Goal: Navigation & Orientation: Find specific page/section

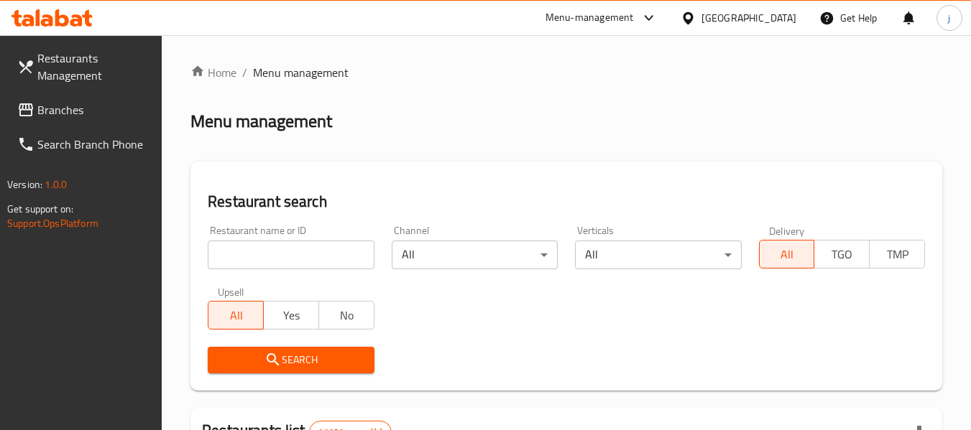
click at [47, 114] on div at bounding box center [485, 215] width 971 height 430
click at [10, 108] on link "Branches" at bounding box center [84, 110] width 157 height 34
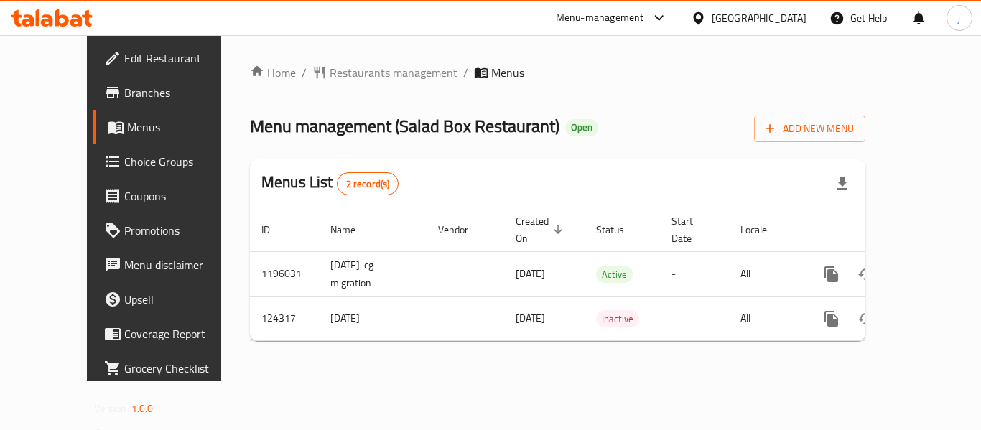
click at [735, 17] on div "[GEOGRAPHIC_DATA]" at bounding box center [759, 18] width 95 height 16
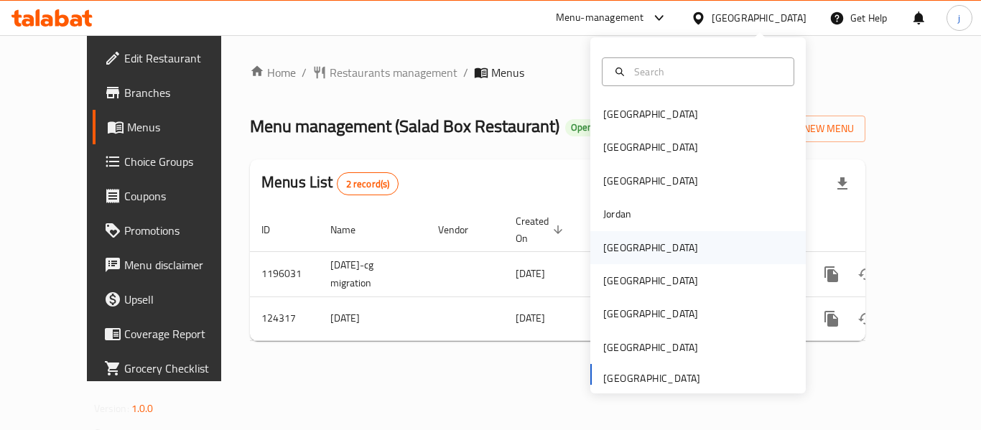
click at [611, 247] on div "Kuwait" at bounding box center [651, 248] width 95 height 16
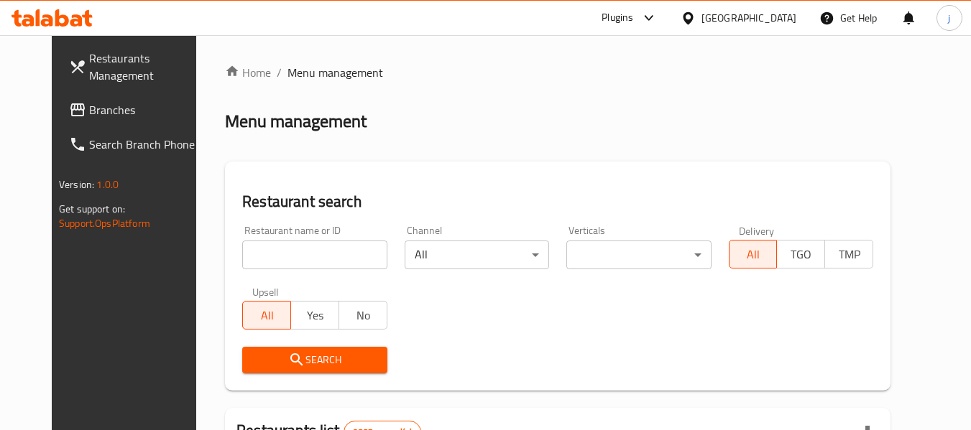
click at [119, 103] on span "Branches" at bounding box center [146, 109] width 114 height 17
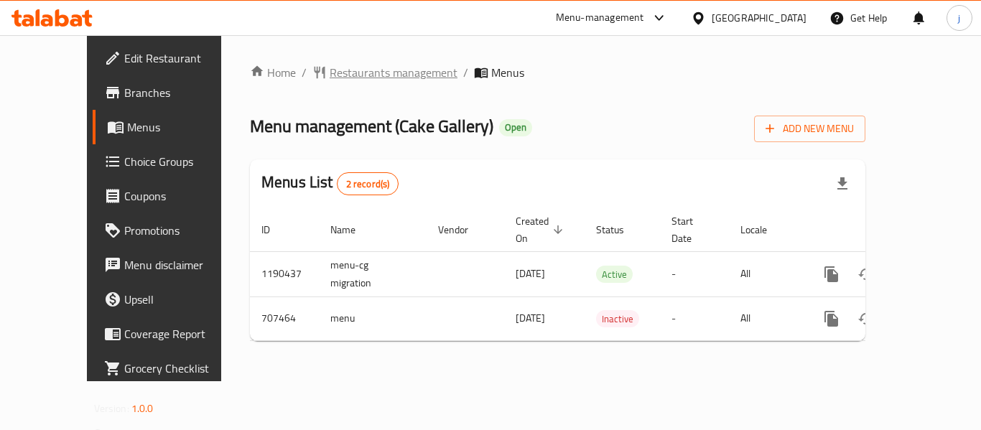
click at [357, 68] on span "Restaurants management" at bounding box center [394, 72] width 128 height 17
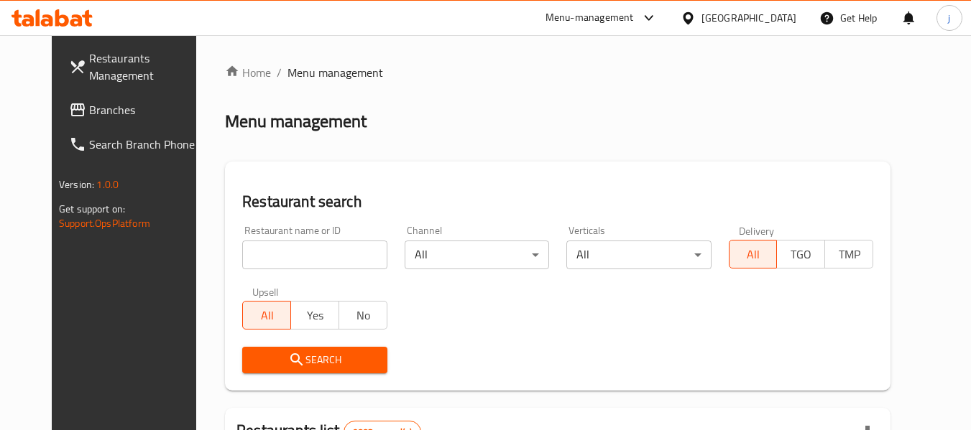
click at [70, 114] on div at bounding box center [485, 215] width 971 height 430
click at [91, 116] on span "Branches" at bounding box center [146, 109] width 114 height 17
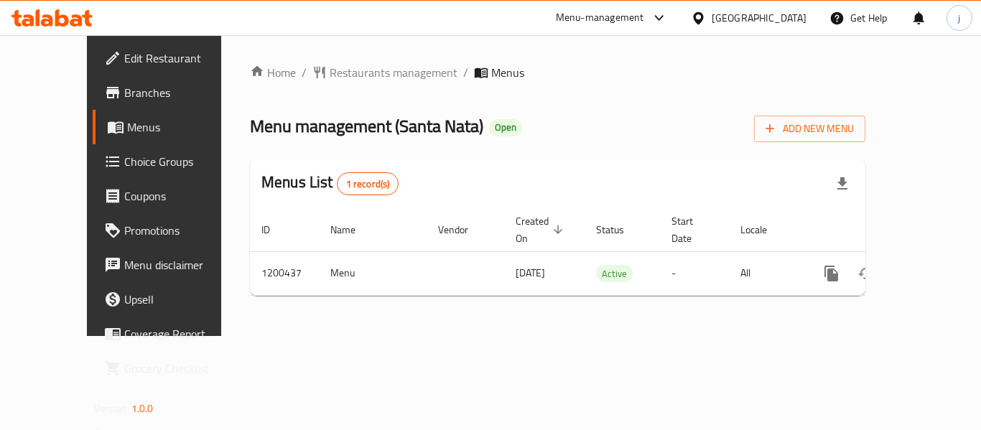
click at [787, 21] on div "Kuwait" at bounding box center [759, 18] width 95 height 16
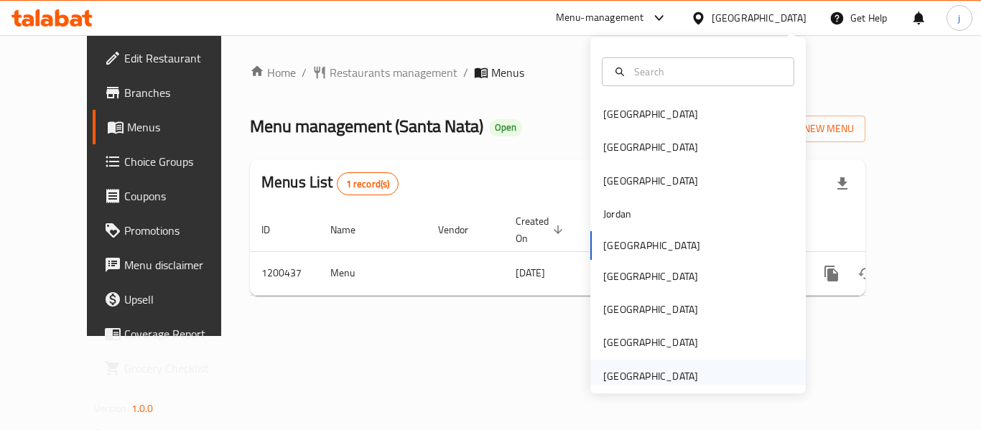
click at [664, 376] on div "[GEOGRAPHIC_DATA]" at bounding box center [651, 377] width 95 height 16
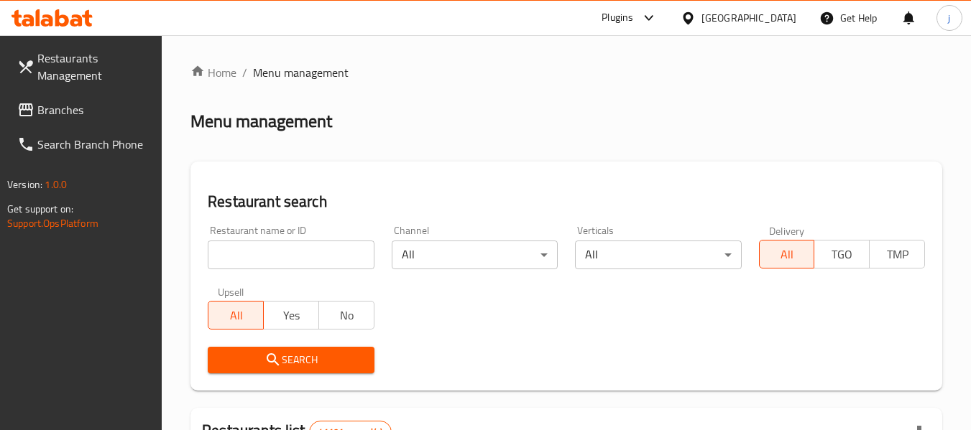
click at [83, 116] on span "Branches" at bounding box center [94, 109] width 114 height 17
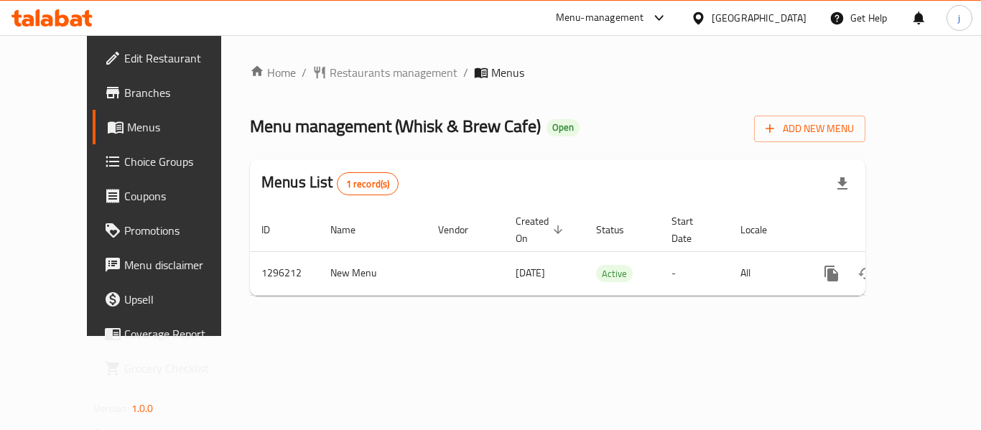
drag, startPoint x: 89, startPoint y: 55, endPoint x: 139, endPoint y: 103, distance: 68.6
click at [124, 55] on span "Edit Restaurant" at bounding box center [181, 58] width 115 height 17
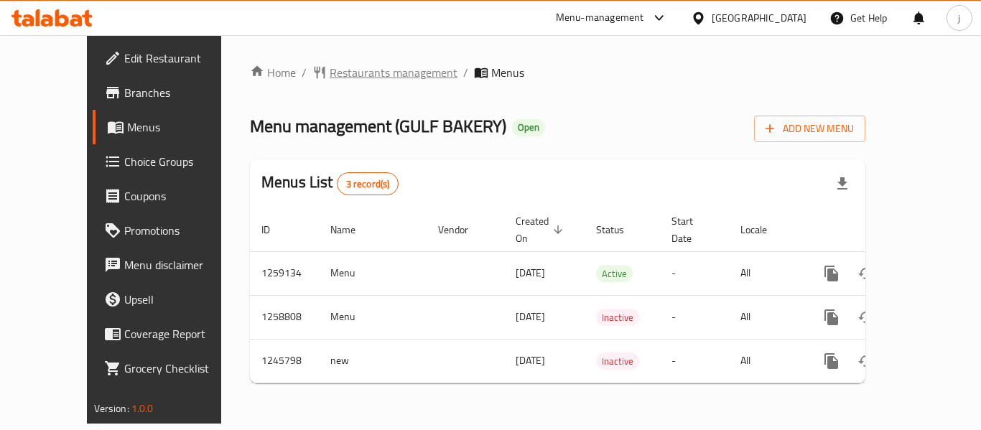
click at [331, 75] on span "Restaurants management" at bounding box center [394, 72] width 128 height 17
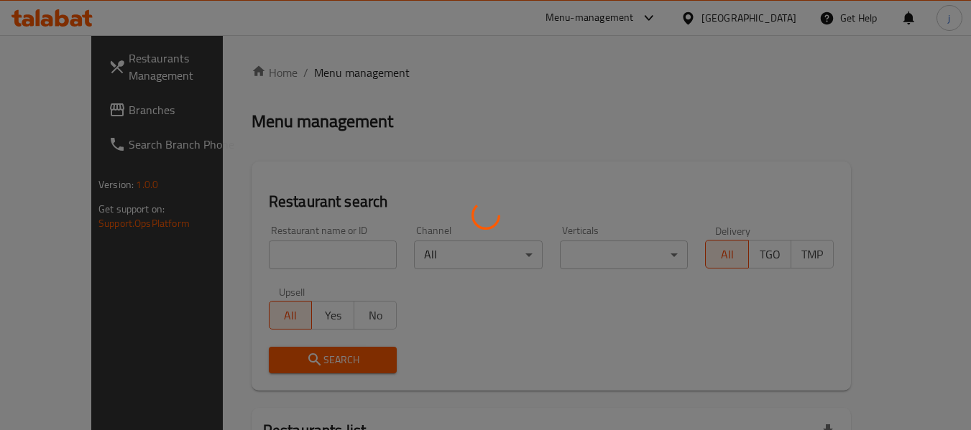
click at [84, 119] on div at bounding box center [485, 215] width 971 height 430
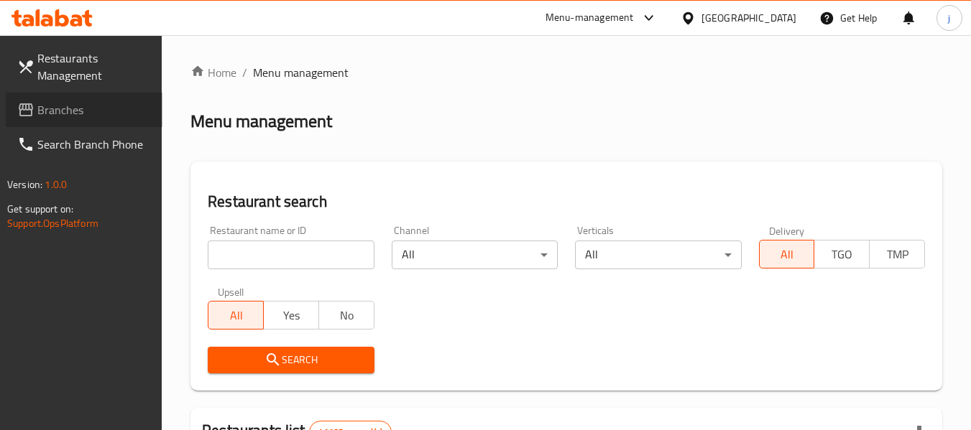
click at [84, 119] on link "Branches" at bounding box center [84, 110] width 157 height 34
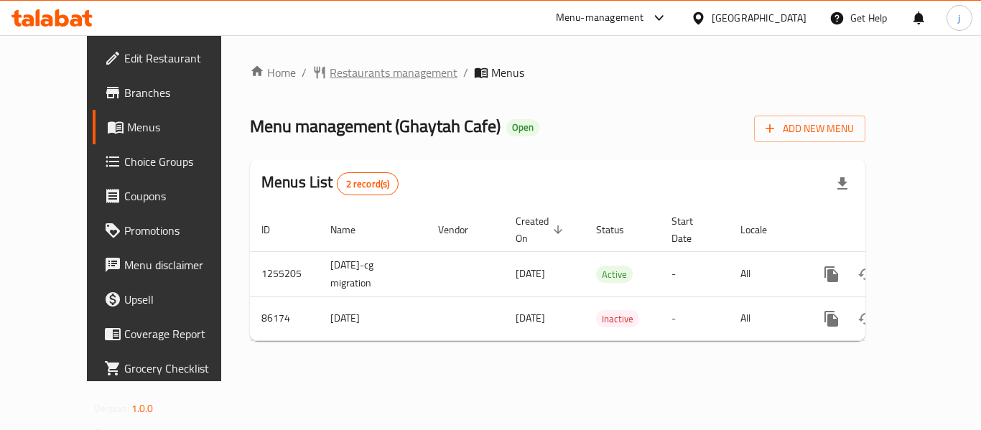
click at [330, 74] on span "Restaurants management" at bounding box center [394, 72] width 128 height 17
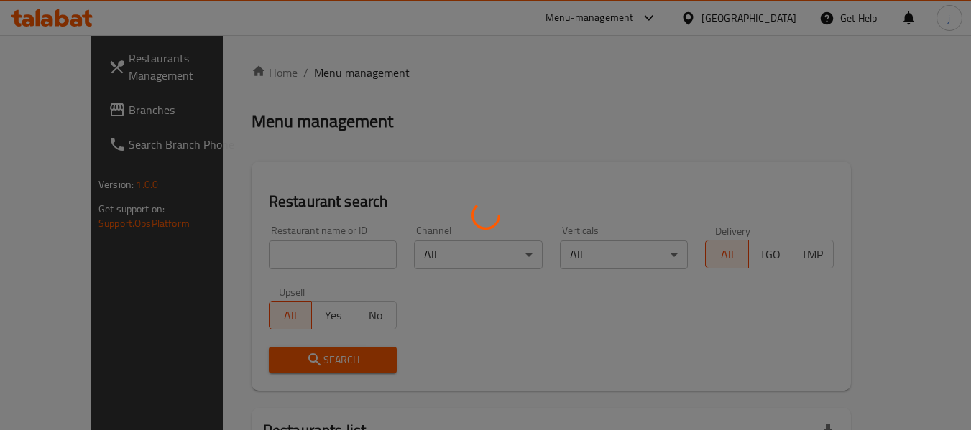
click at [75, 109] on div at bounding box center [485, 215] width 971 height 430
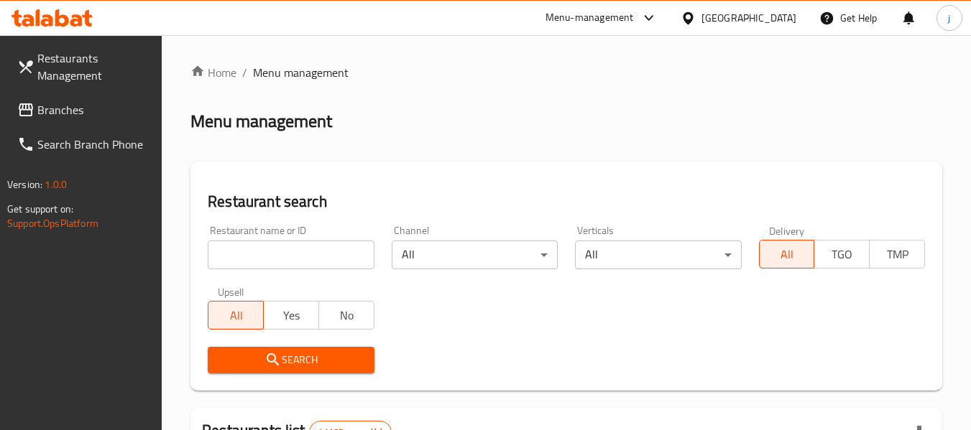
click at [75, 109] on span "Branches" at bounding box center [94, 109] width 114 height 17
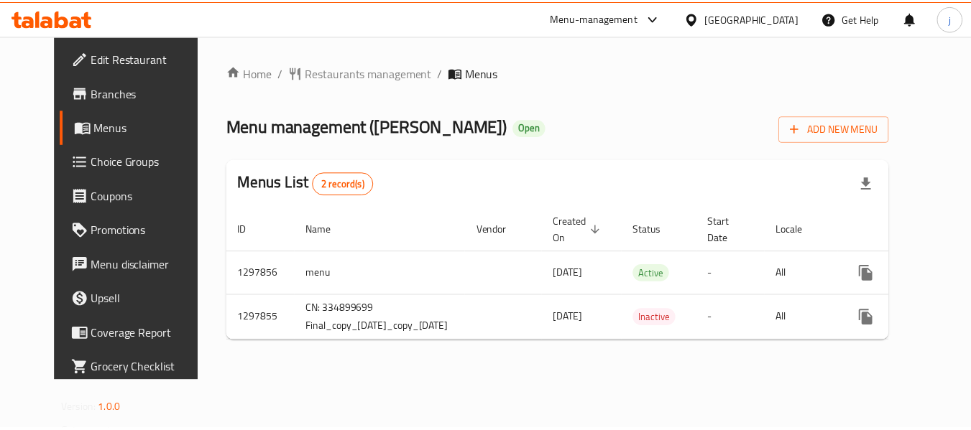
scroll to position [0, 66]
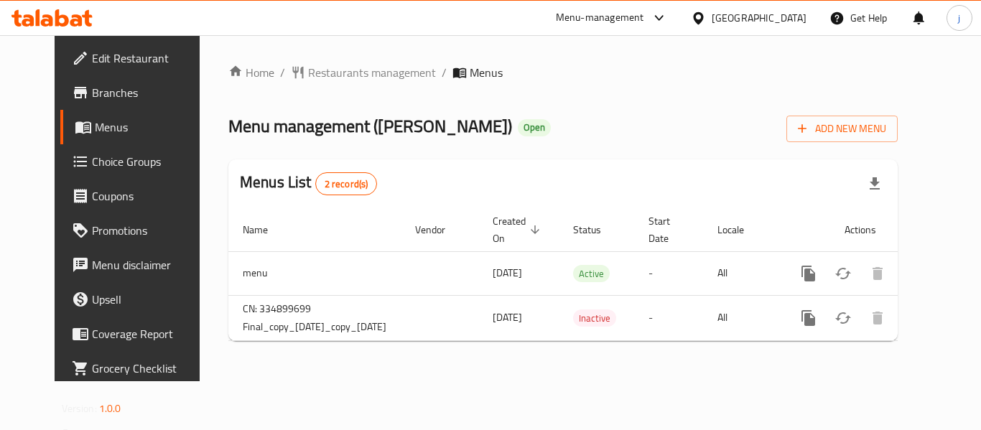
click at [345, 61] on div "Home / Restaurants management / Menus Menu management ( [PERSON_NAME] ) Open Ad…" at bounding box center [563, 208] width 727 height 346
click at [308, 80] on span "Restaurants management" at bounding box center [372, 72] width 128 height 17
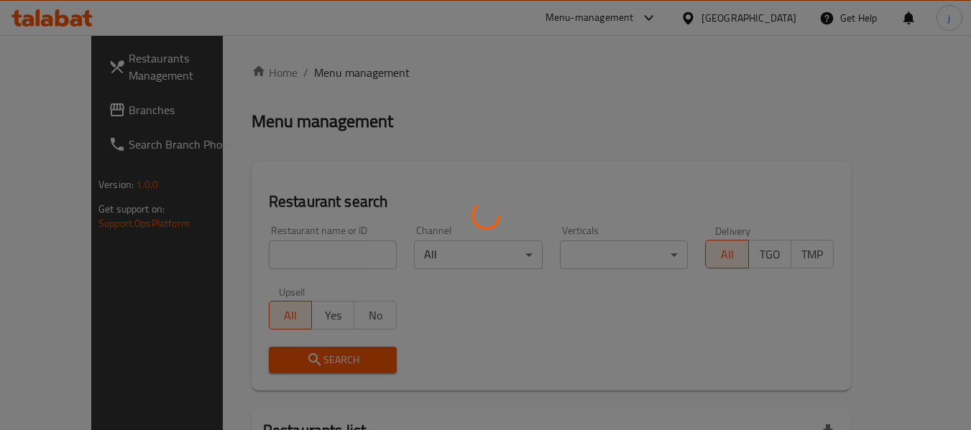
click at [57, 116] on div at bounding box center [485, 215] width 971 height 430
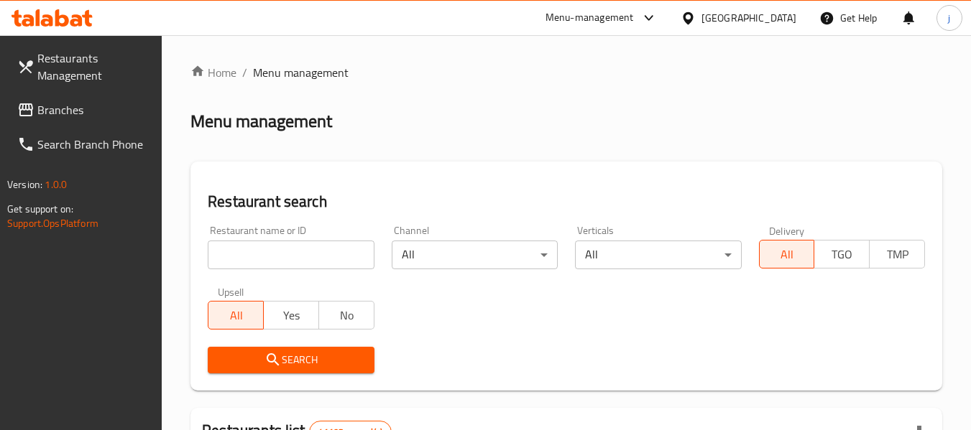
click at [73, 116] on span "Branches" at bounding box center [94, 109] width 114 height 17
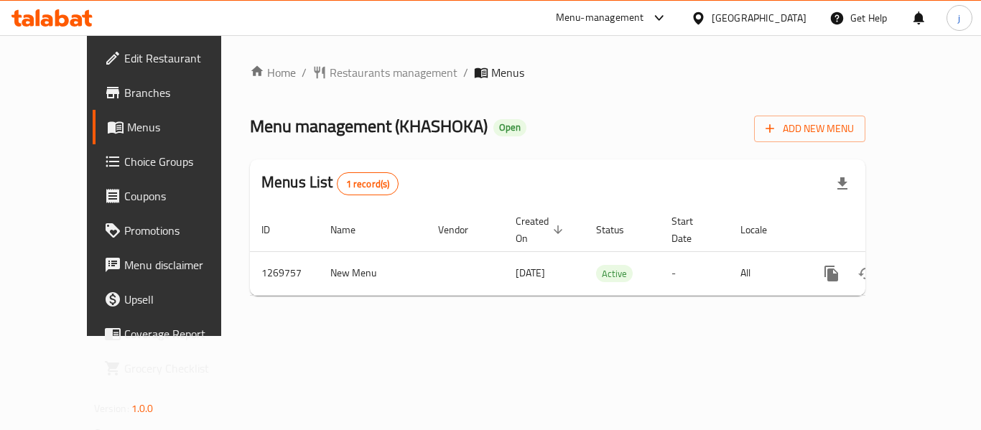
drag, startPoint x: 533, startPoint y: 303, endPoint x: 515, endPoint y: 308, distance: 18.5
click at [533, 303] on div "Home / Restaurants management / Menus Menu management ( KHASHOKA ) Open Add New…" at bounding box center [557, 185] width 673 height 301
click at [330, 72] on span "Restaurants management" at bounding box center [394, 72] width 128 height 17
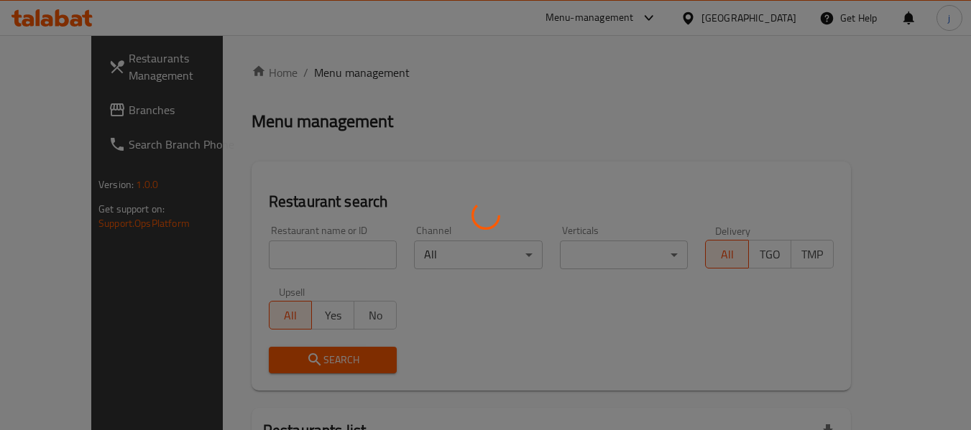
click at [55, 111] on div at bounding box center [485, 215] width 971 height 430
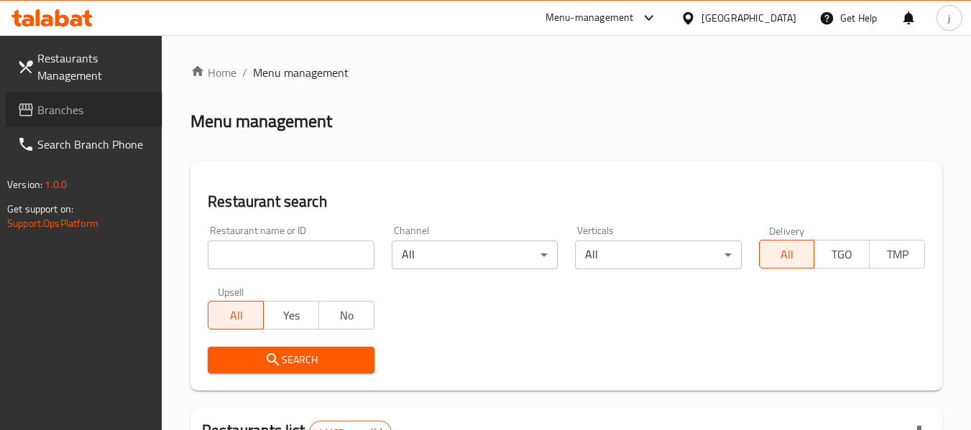
click at [55, 111] on span "Branches" at bounding box center [94, 109] width 114 height 17
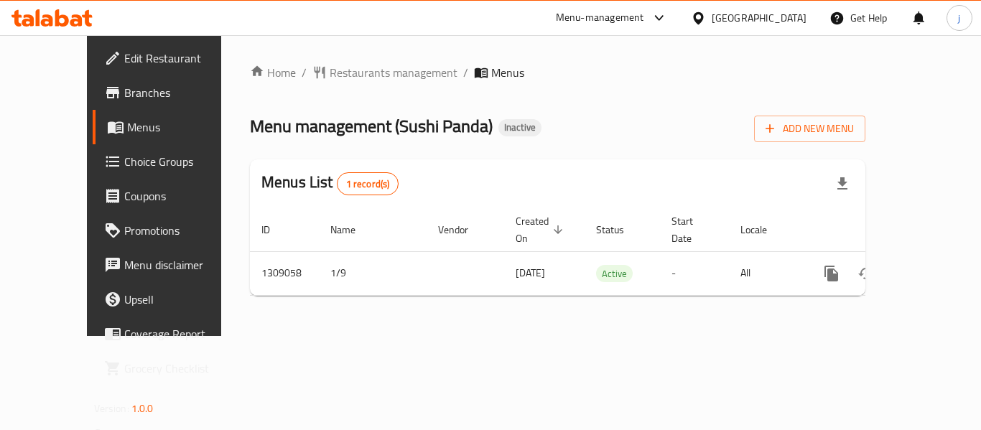
click at [701, 17] on icon at bounding box center [698, 18] width 15 height 15
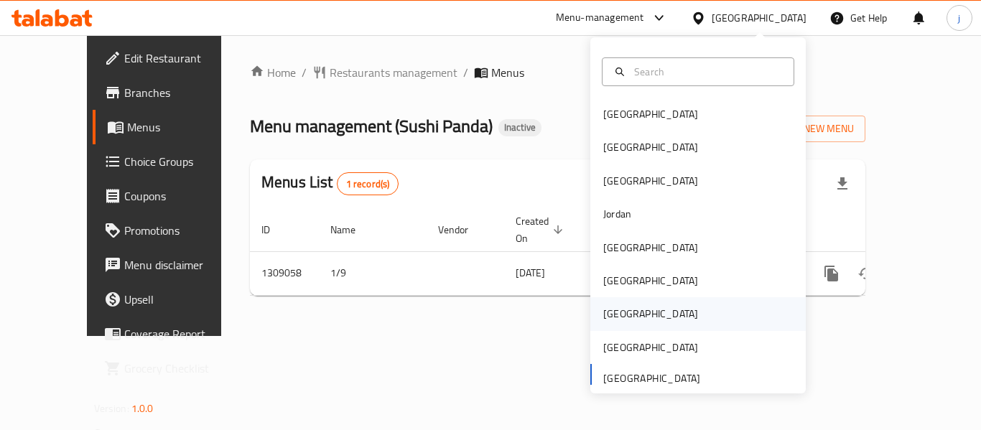
click at [611, 309] on div "[GEOGRAPHIC_DATA]" at bounding box center [651, 314] width 95 height 16
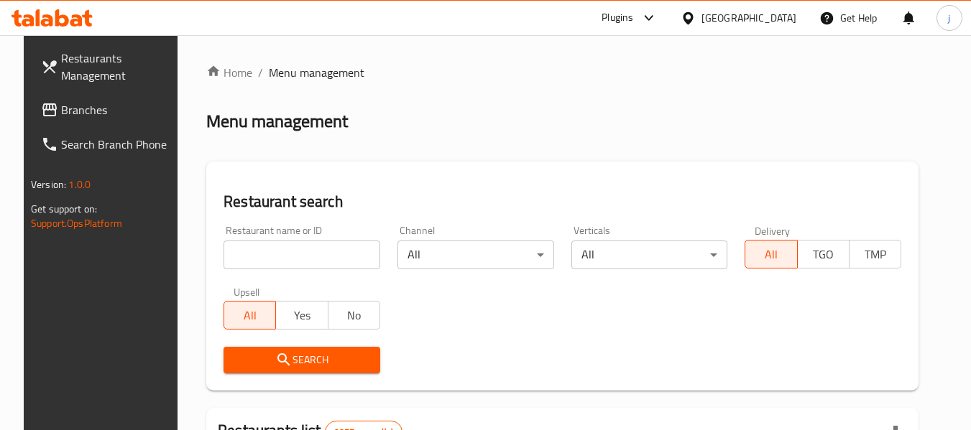
click at [111, 113] on span "Branches" at bounding box center [118, 109] width 114 height 17
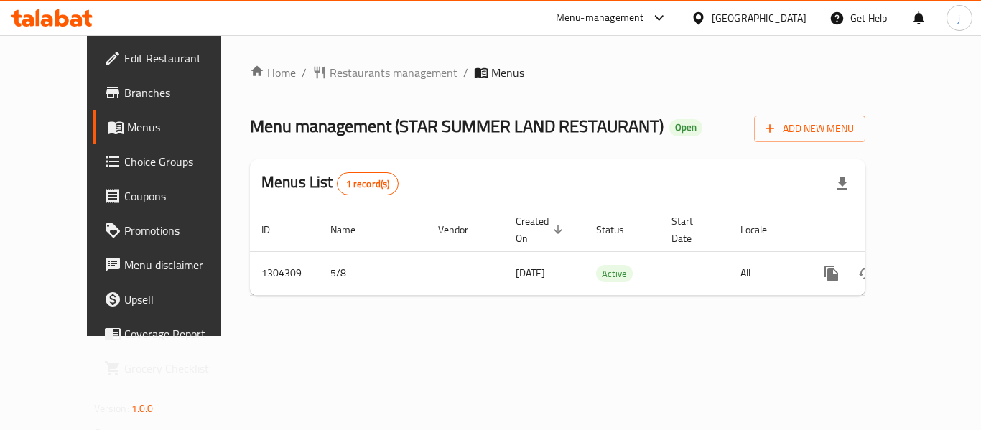
click at [706, 17] on icon at bounding box center [698, 18] width 15 height 15
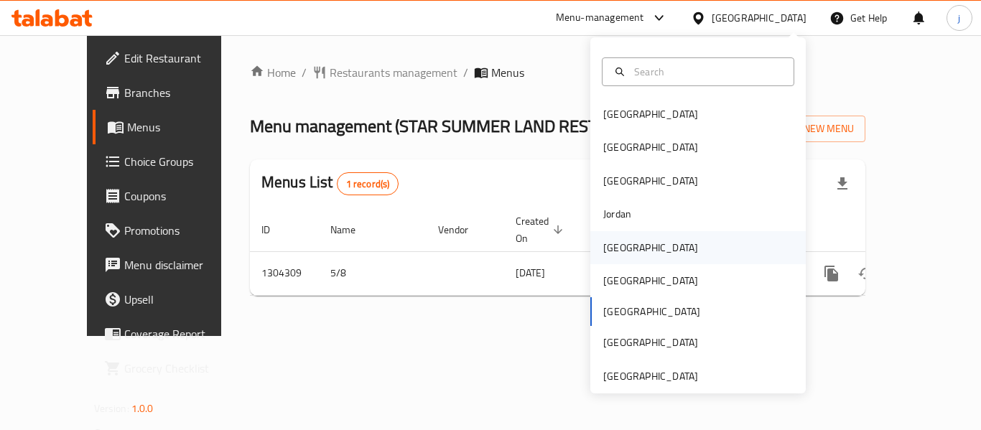
click at [619, 254] on div "[GEOGRAPHIC_DATA]" at bounding box center [651, 248] width 95 height 16
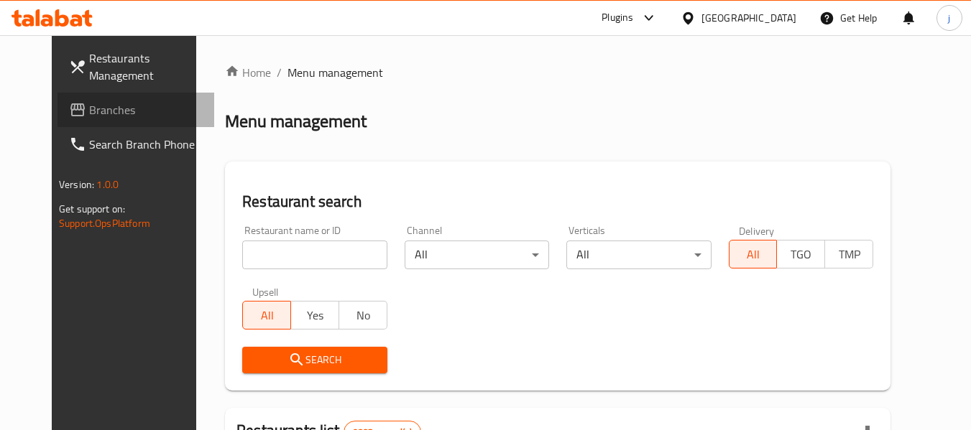
click at [89, 114] on span "Branches" at bounding box center [146, 109] width 114 height 17
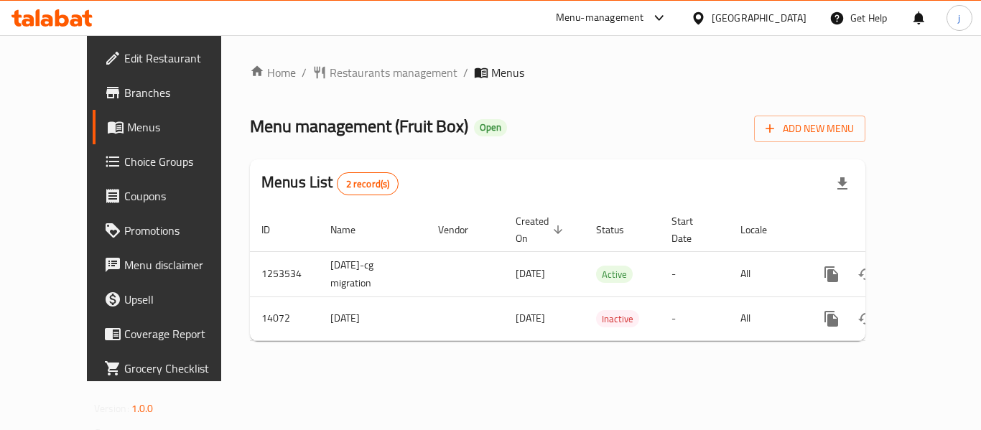
click at [703, 14] on icon at bounding box center [698, 17] width 10 height 12
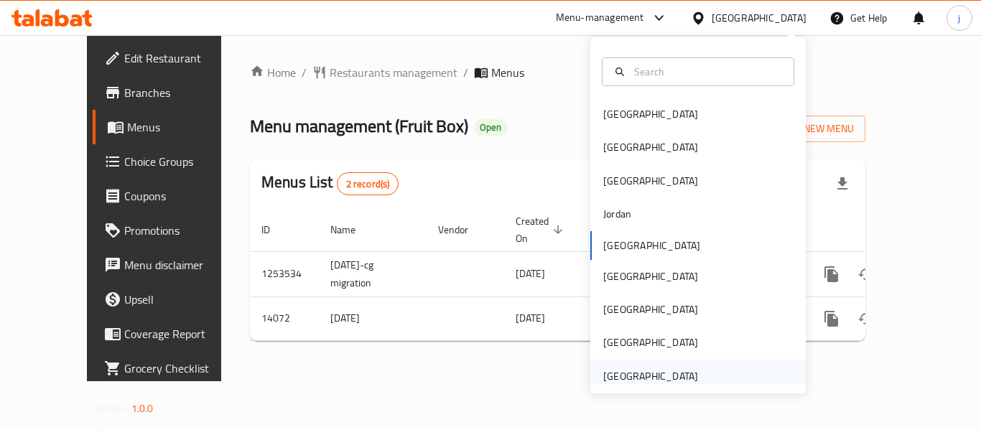
click at [639, 376] on div "[GEOGRAPHIC_DATA]" at bounding box center [651, 377] width 95 height 16
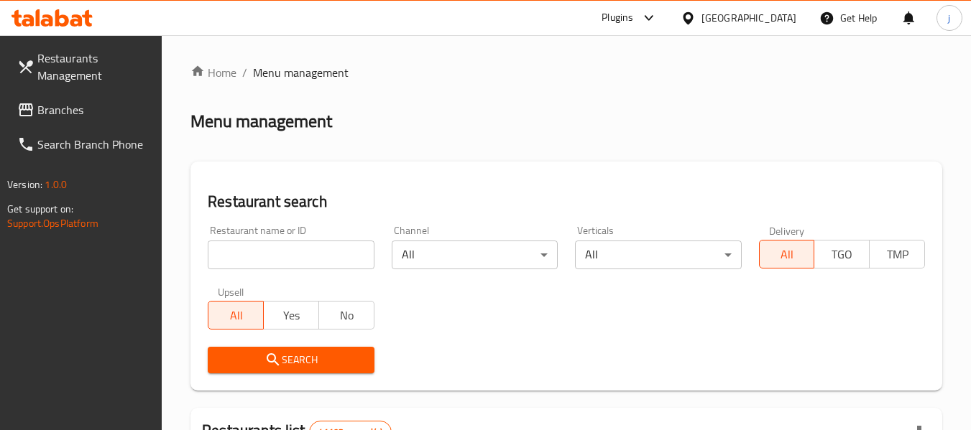
drag, startPoint x: 94, startPoint y: 105, endPoint x: 4, endPoint y: 105, distance: 90.5
click at [94, 105] on span "Branches" at bounding box center [94, 109] width 114 height 17
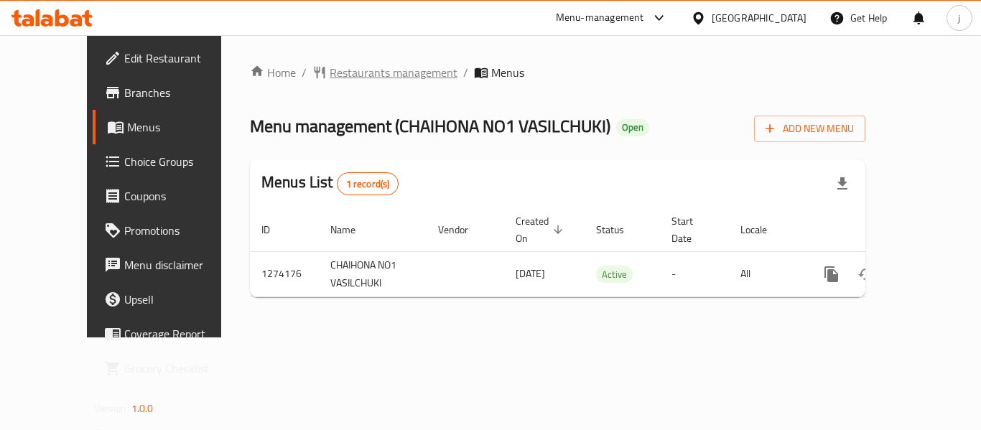
click at [367, 72] on span "Restaurants management" at bounding box center [394, 72] width 128 height 17
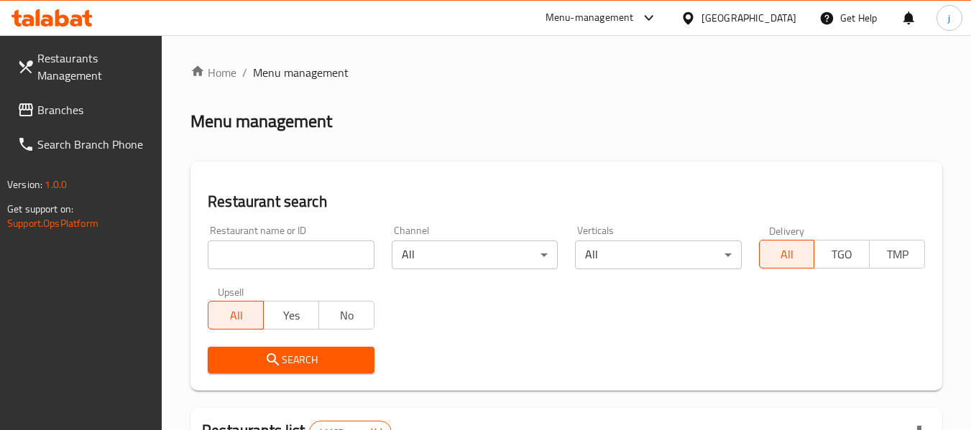
click at [94, 106] on div at bounding box center [485, 215] width 971 height 430
click at [100, 110] on span "Branches" at bounding box center [94, 109] width 114 height 17
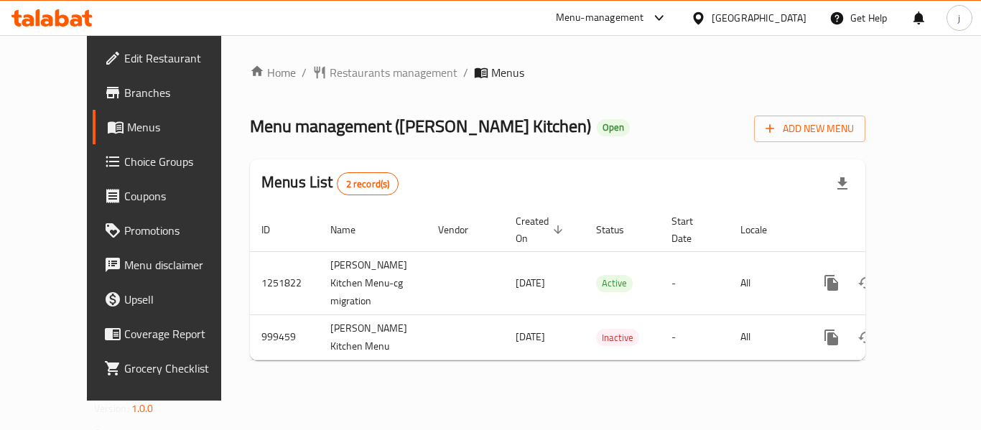
click at [729, 22] on div "[GEOGRAPHIC_DATA]" at bounding box center [759, 18] width 95 height 16
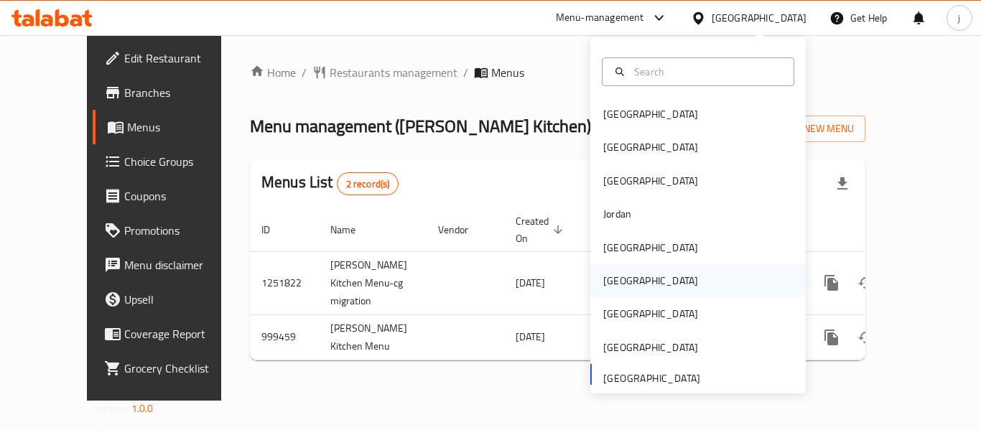
click at [611, 283] on div "[GEOGRAPHIC_DATA]" at bounding box center [651, 281] width 95 height 16
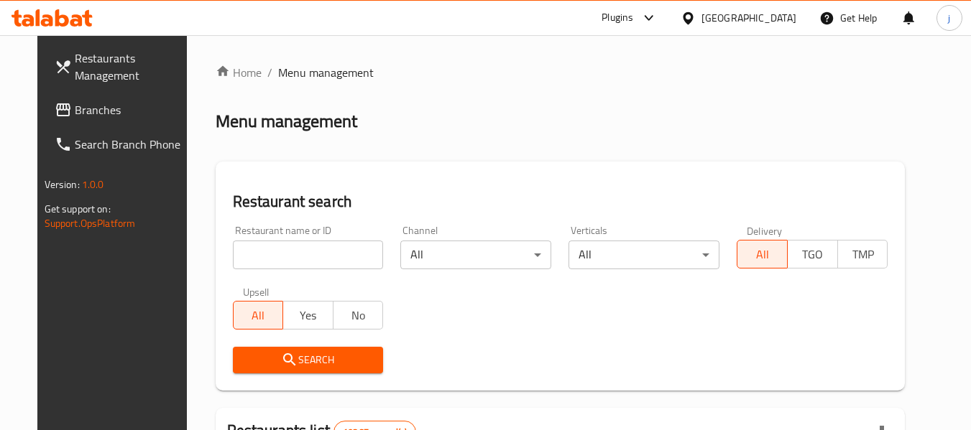
drag, startPoint x: 51, startPoint y: 111, endPoint x: 22, endPoint y: 104, distance: 30.3
click at [75, 111] on span "Branches" at bounding box center [132, 109] width 114 height 17
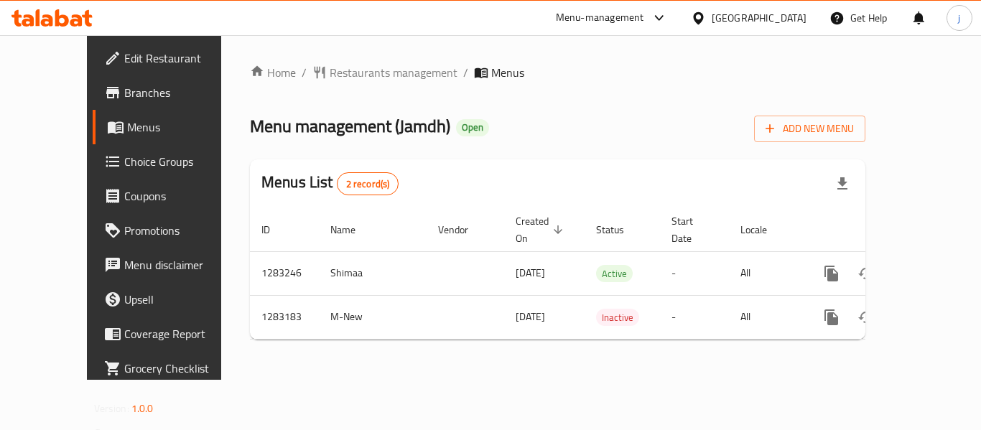
click at [706, 24] on icon at bounding box center [698, 18] width 15 height 15
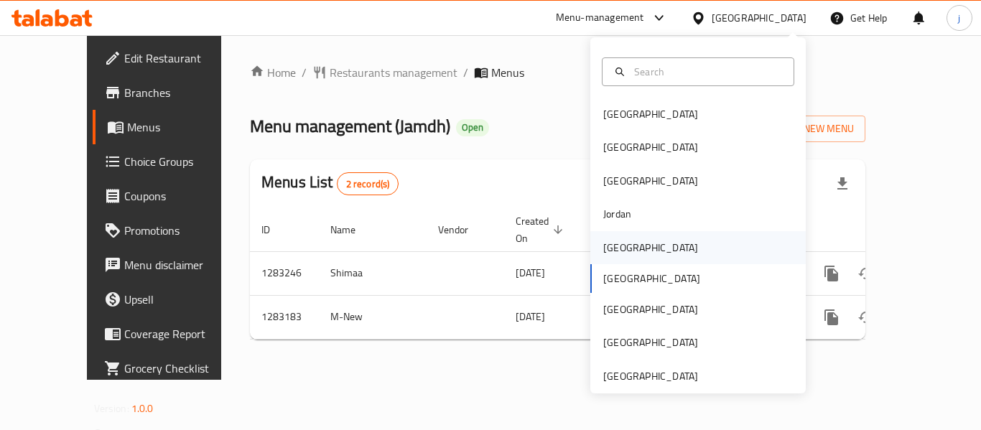
click at [605, 246] on div "[GEOGRAPHIC_DATA]" at bounding box center [651, 248] width 95 height 16
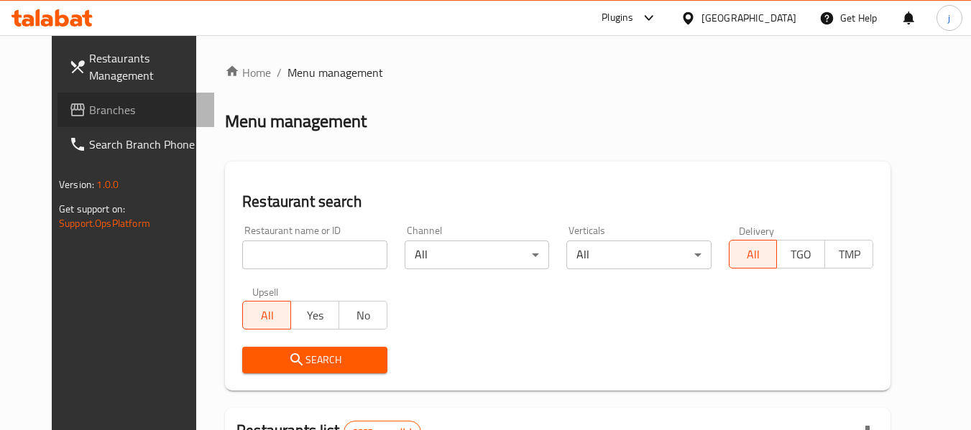
click at [89, 109] on span "Branches" at bounding box center [146, 109] width 114 height 17
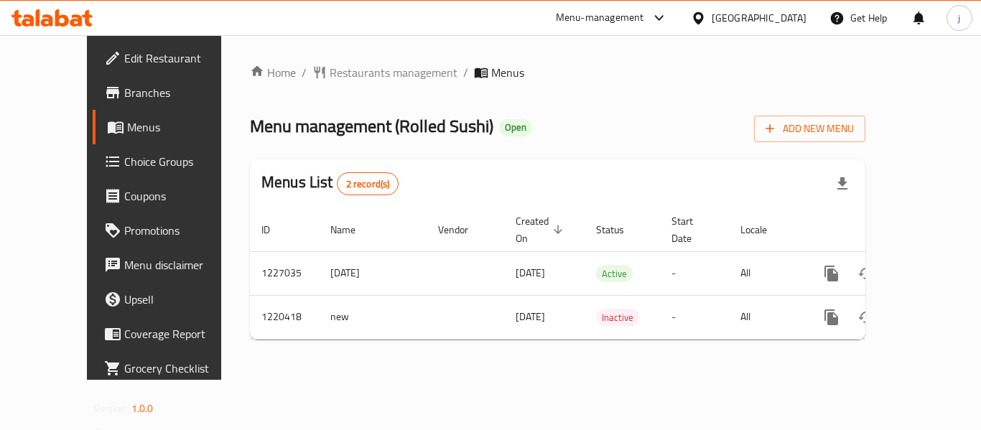
click at [323, 84] on div "Home / Restaurants management / Menus Menu management ( Rolled Sushi ) Open Add…" at bounding box center [558, 207] width 616 height 287
click at [330, 74] on span "Restaurants management" at bounding box center [394, 72] width 128 height 17
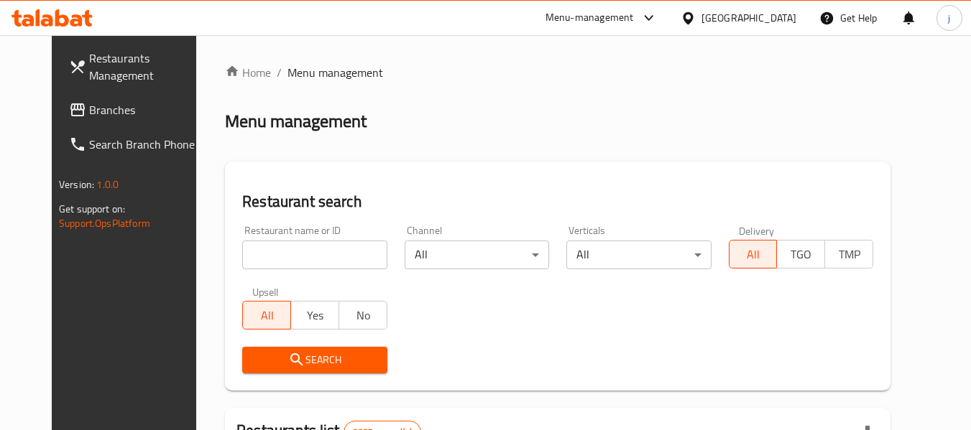
click at [53, 109] on div at bounding box center [485, 215] width 971 height 430
click at [89, 109] on span "Branches" at bounding box center [146, 109] width 114 height 17
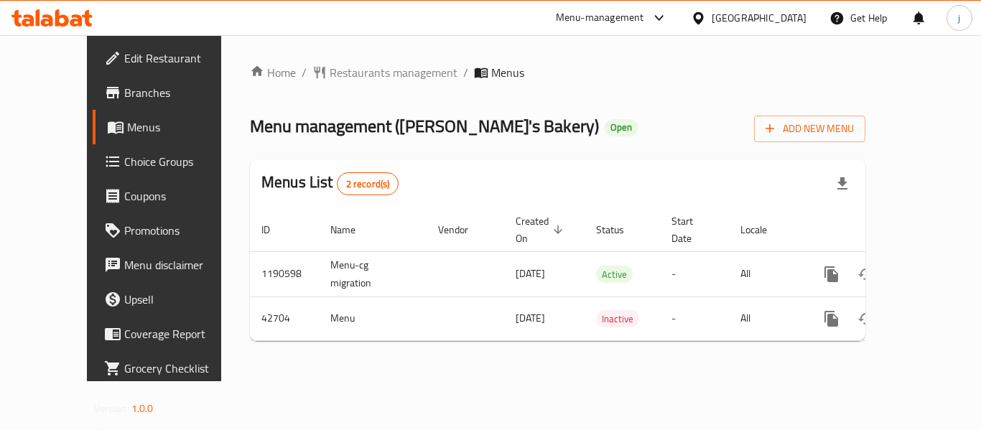
click at [706, 16] on icon at bounding box center [698, 18] width 15 height 15
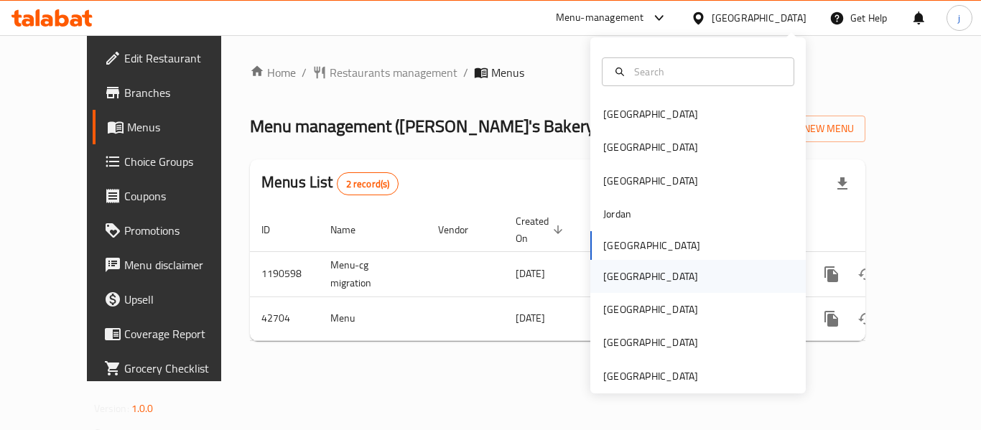
click at [613, 277] on div "[GEOGRAPHIC_DATA]" at bounding box center [651, 277] width 95 height 16
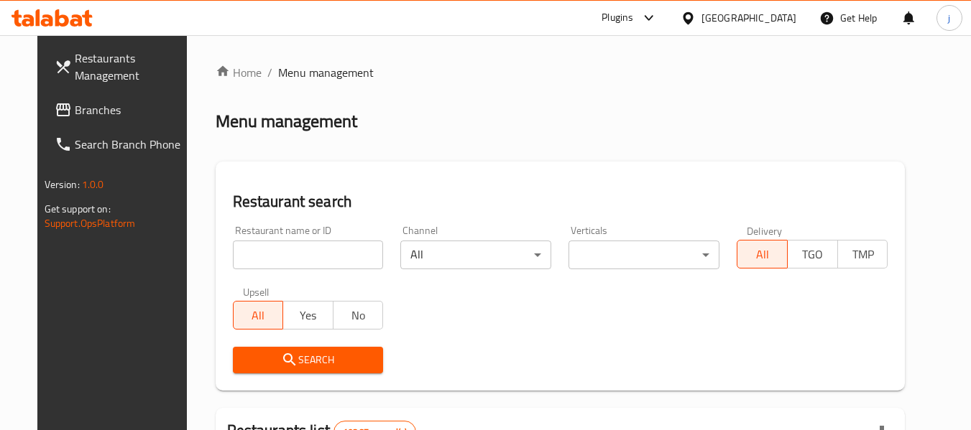
click at [106, 111] on span "Branches" at bounding box center [132, 109] width 114 height 17
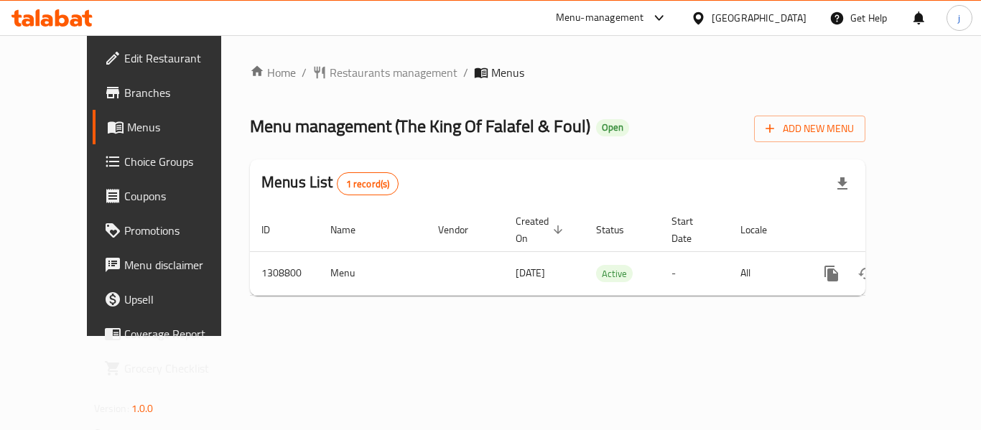
click at [754, 15] on div "[GEOGRAPHIC_DATA]" at bounding box center [749, 18] width 139 height 34
click at [706, 19] on icon at bounding box center [698, 18] width 15 height 15
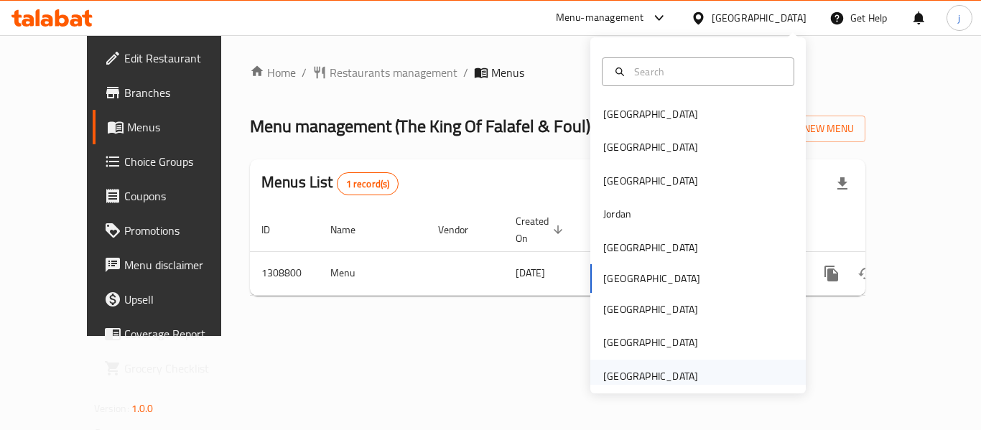
click at [684, 375] on div "[GEOGRAPHIC_DATA]" at bounding box center [651, 377] width 95 height 16
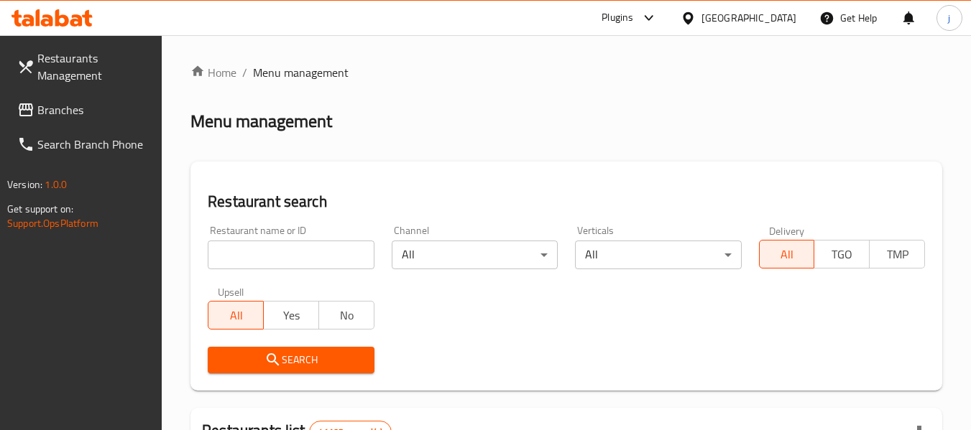
click at [54, 114] on span "Branches" at bounding box center [94, 109] width 114 height 17
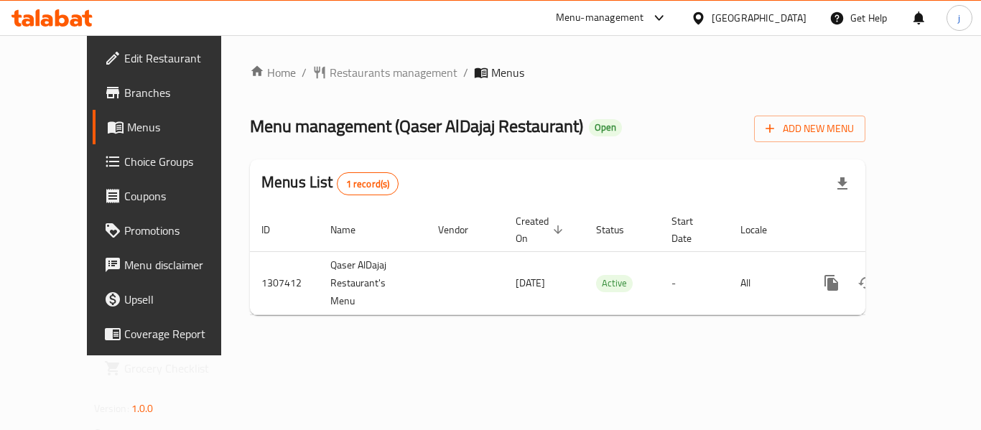
click at [741, 24] on div "[GEOGRAPHIC_DATA]" at bounding box center [759, 18] width 95 height 16
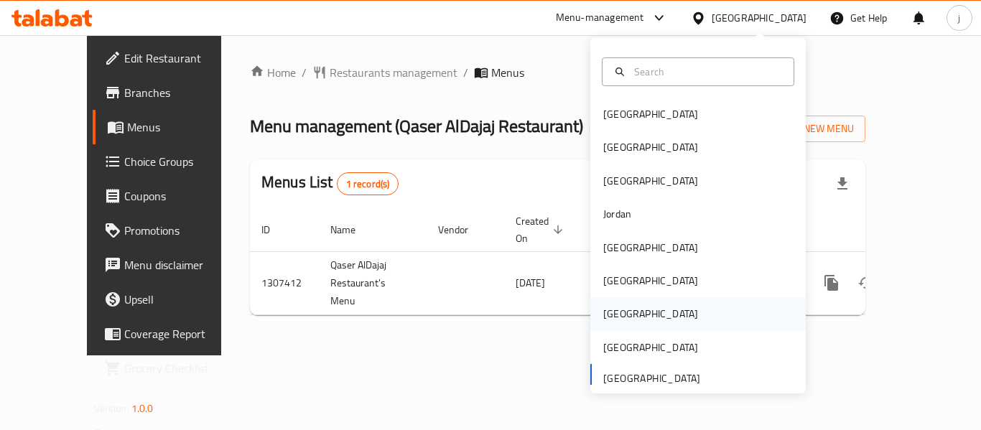
click at [619, 315] on div "[GEOGRAPHIC_DATA]" at bounding box center [651, 313] width 118 height 33
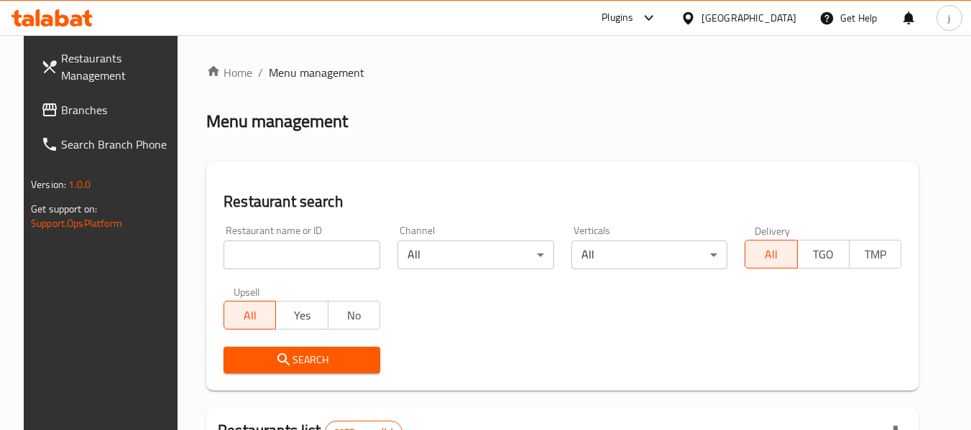
click at [61, 118] on span "Branches" at bounding box center [118, 109] width 114 height 17
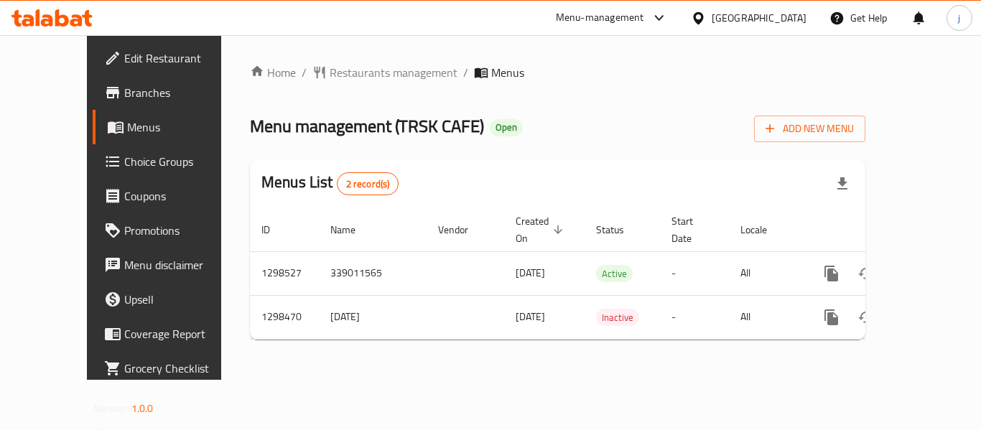
click at [798, 20] on div "[GEOGRAPHIC_DATA]" at bounding box center [759, 18] width 95 height 16
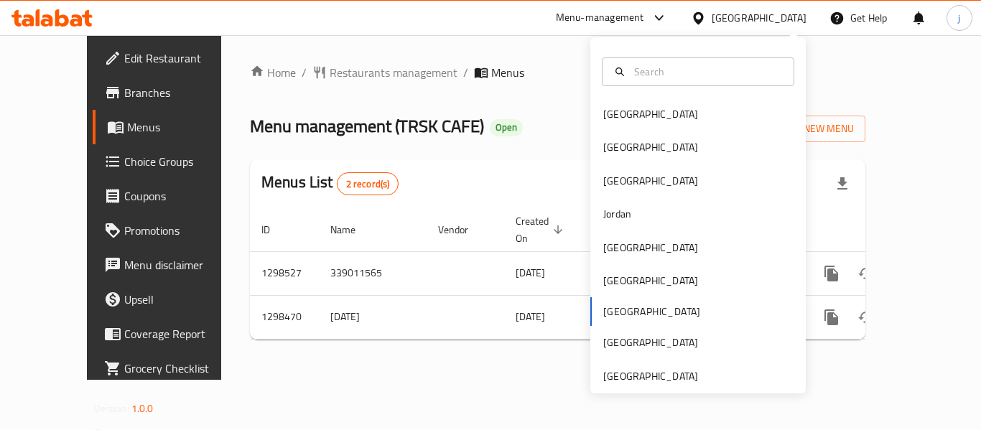
click at [611, 308] on div "[GEOGRAPHIC_DATA] [GEOGRAPHIC_DATA] [GEOGRAPHIC_DATA] [GEOGRAPHIC_DATA] [GEOGRA…" at bounding box center [699, 245] width 216 height 295
click at [331, 60] on div "Home / Restaurants management / Menus Menu management ( TRSK CAFE ) Open Add Ne…" at bounding box center [557, 207] width 673 height 345
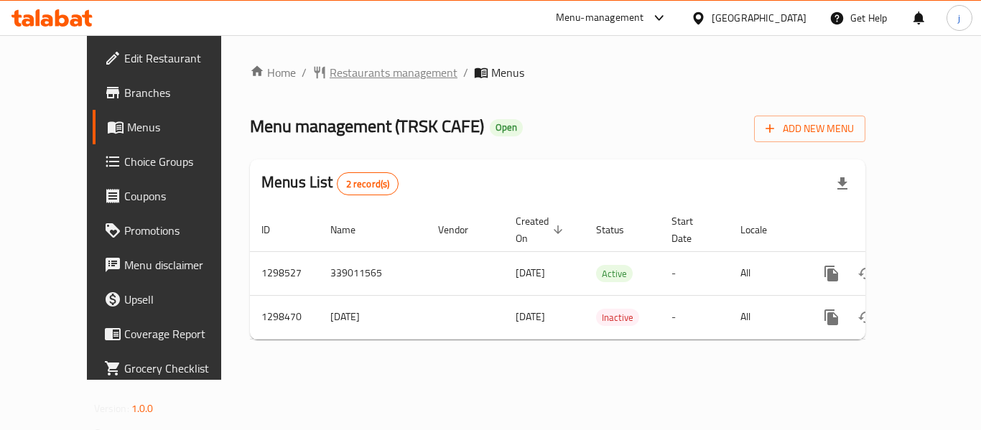
click at [330, 73] on span "Restaurants management" at bounding box center [394, 72] width 128 height 17
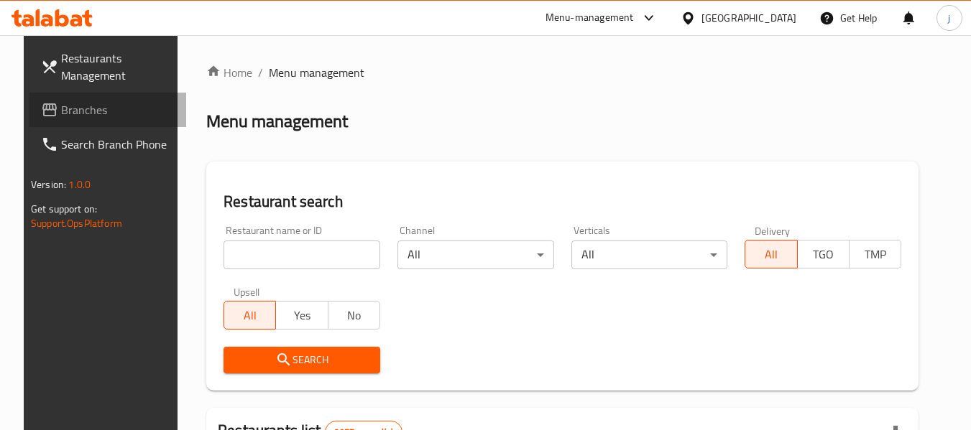
click at [61, 105] on span "Branches" at bounding box center [118, 109] width 114 height 17
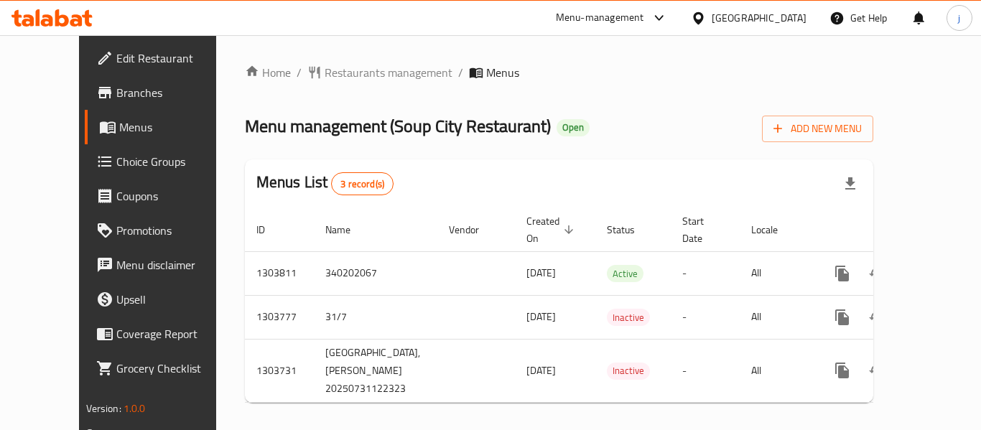
click at [706, 17] on icon at bounding box center [698, 18] width 15 height 15
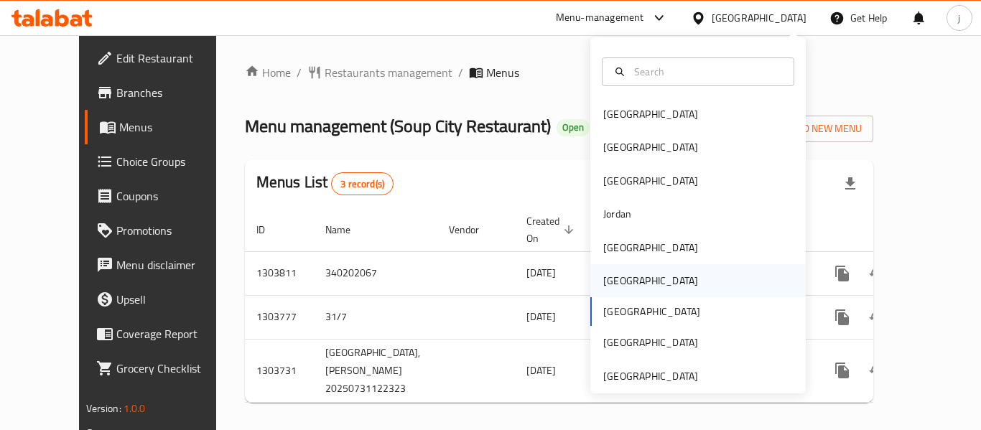
click at [625, 281] on div "[GEOGRAPHIC_DATA]" at bounding box center [651, 280] width 118 height 33
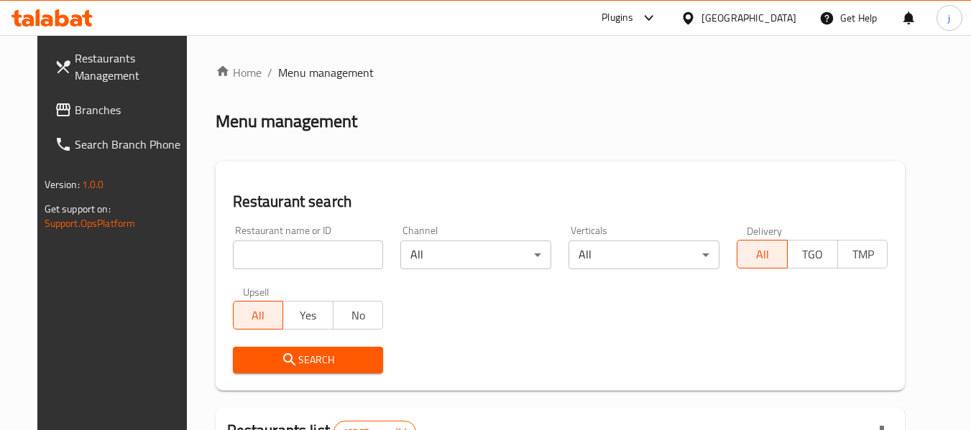
click at [102, 116] on span "Branches" at bounding box center [132, 109] width 114 height 17
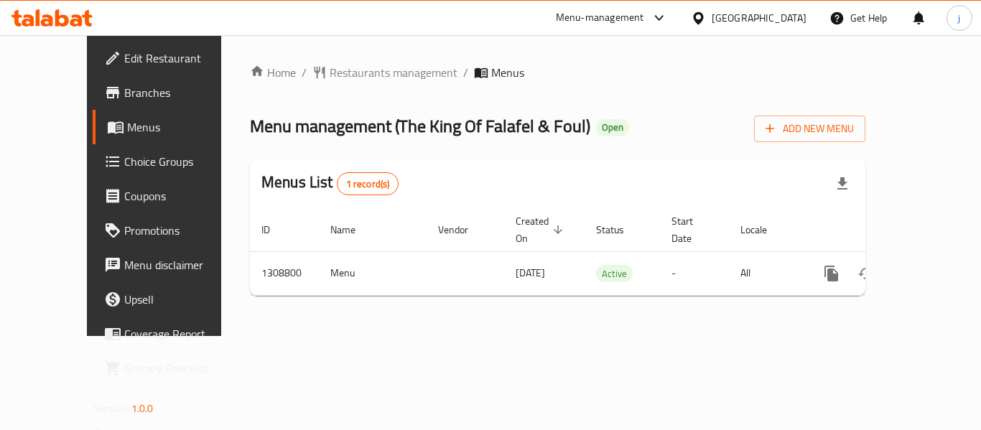
click at [703, 21] on icon at bounding box center [698, 17] width 10 height 12
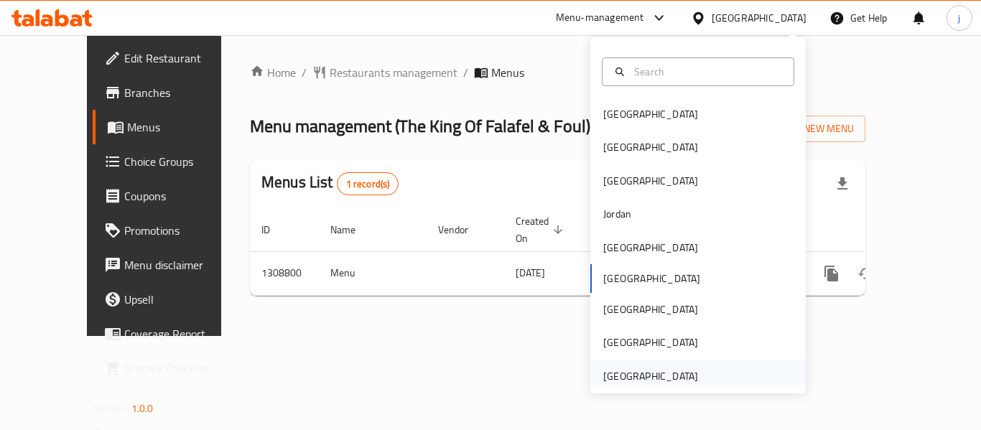
click at [646, 375] on div "[GEOGRAPHIC_DATA]" at bounding box center [651, 377] width 95 height 16
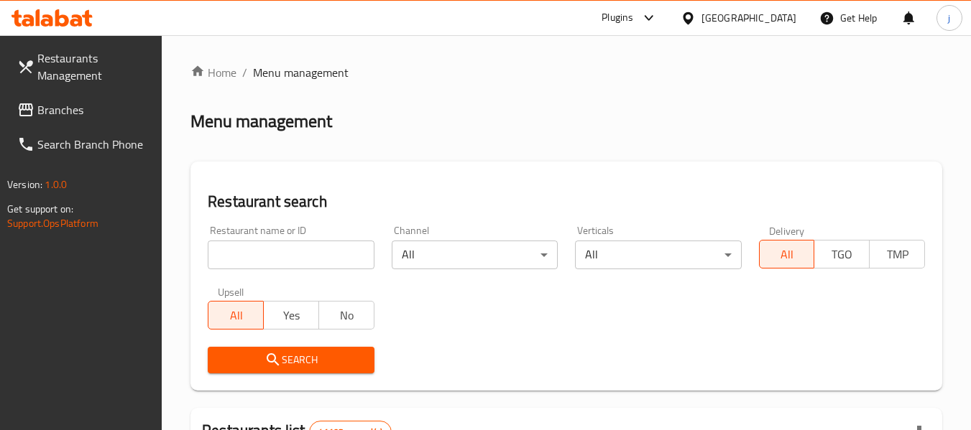
click at [75, 107] on span "Branches" at bounding box center [94, 109] width 114 height 17
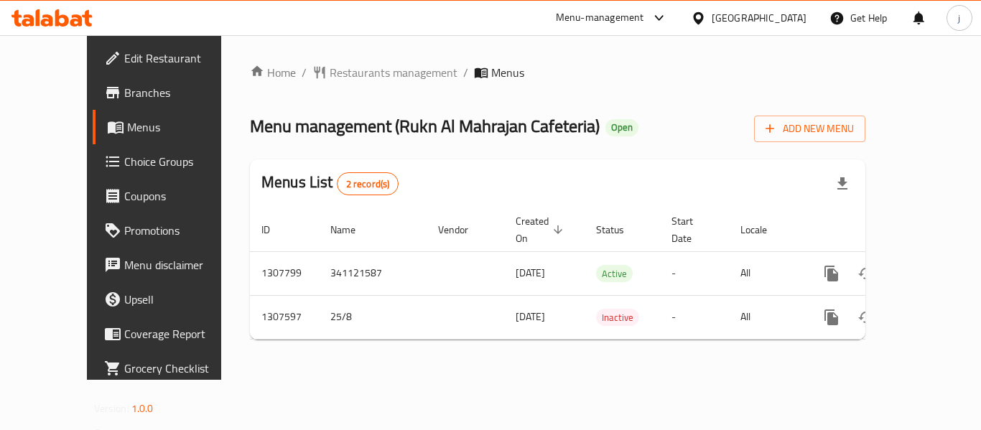
click at [748, 19] on div "[GEOGRAPHIC_DATA]" at bounding box center [759, 18] width 95 height 16
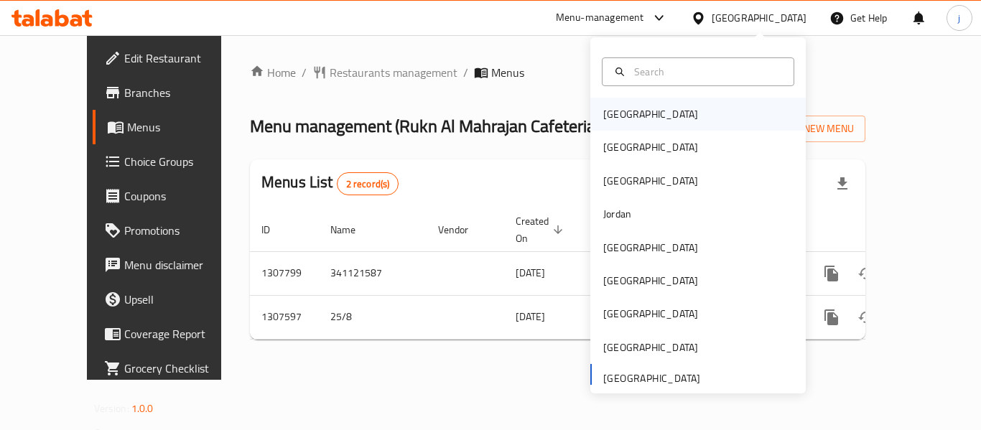
click at [621, 120] on div "[GEOGRAPHIC_DATA]" at bounding box center [651, 114] width 95 height 16
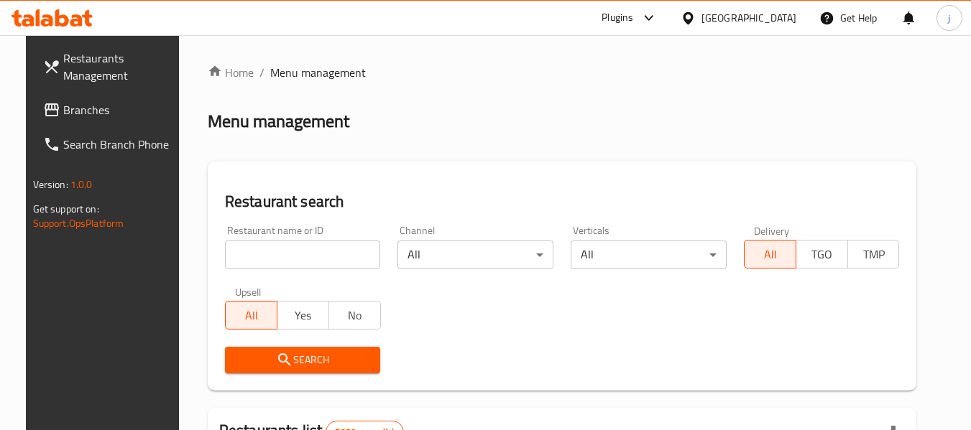
click at [94, 117] on span "Branches" at bounding box center [120, 109] width 114 height 17
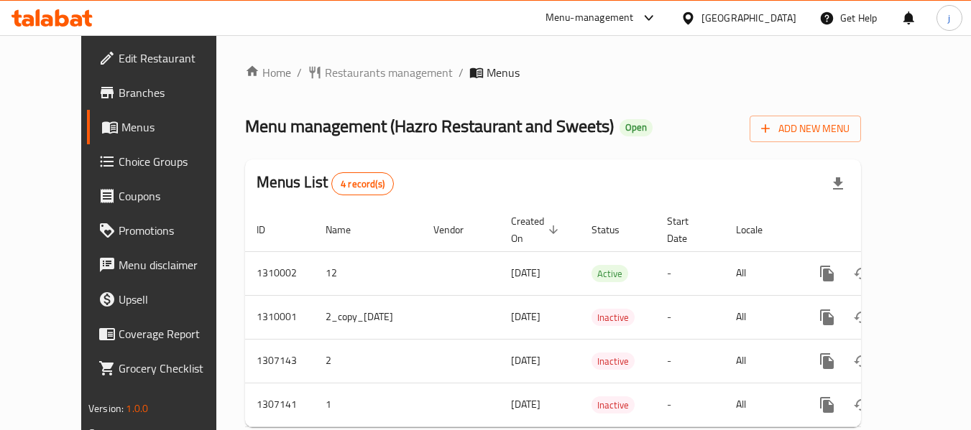
click at [695, 14] on icon at bounding box center [687, 18] width 15 height 15
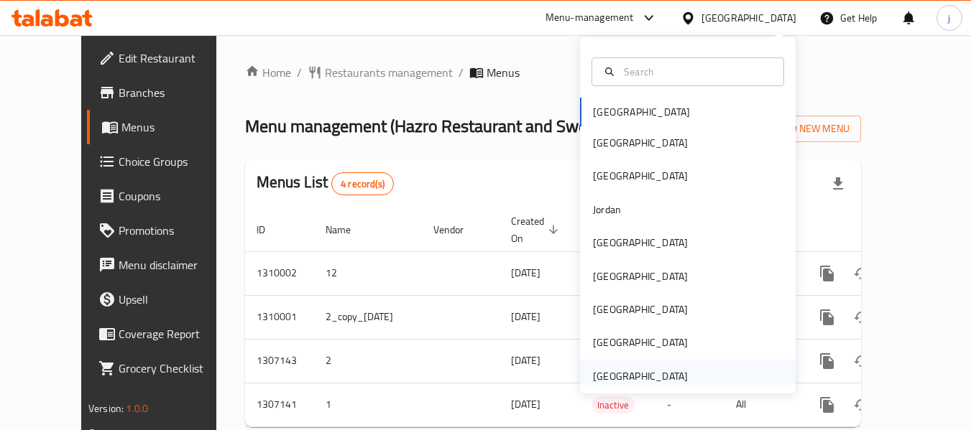
click at [675, 376] on div "[GEOGRAPHIC_DATA]" at bounding box center [640, 376] width 118 height 33
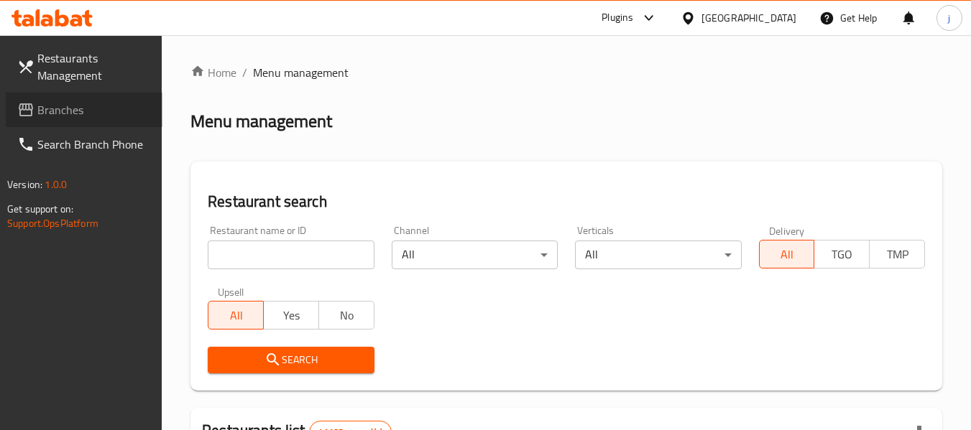
drag, startPoint x: 60, startPoint y: 103, endPoint x: 45, endPoint y: 103, distance: 14.4
click at [60, 103] on span "Branches" at bounding box center [94, 109] width 114 height 17
